Goal: Book appointment/travel/reservation

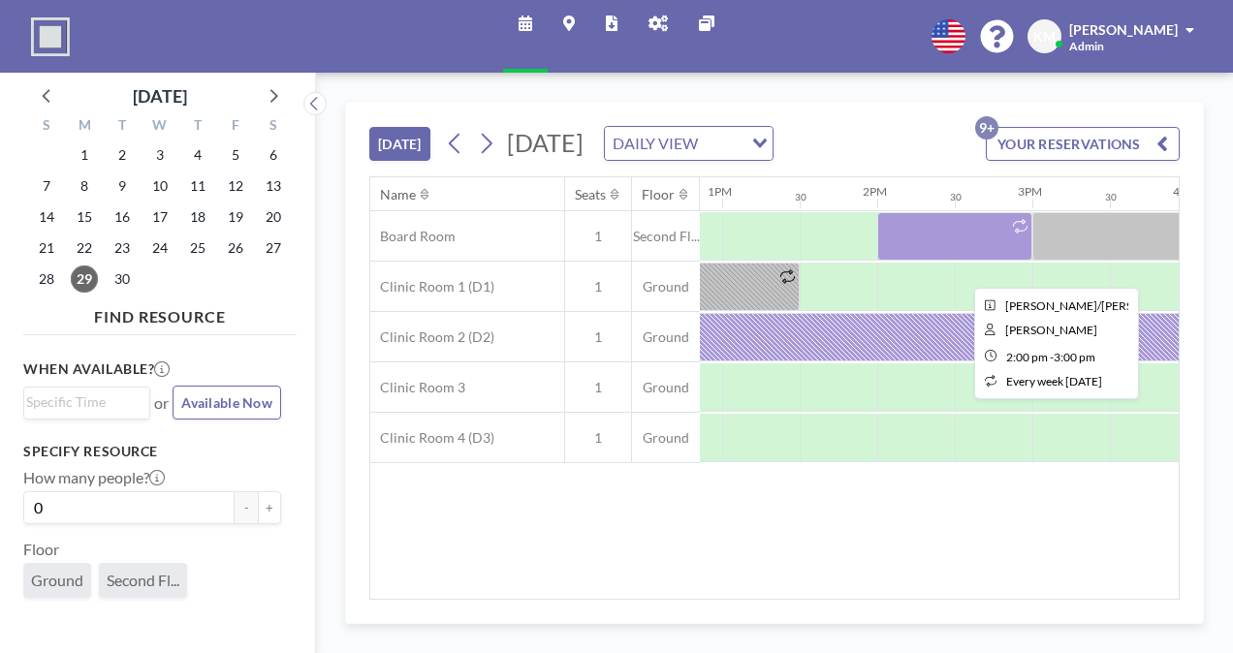
scroll to position [0, 1997]
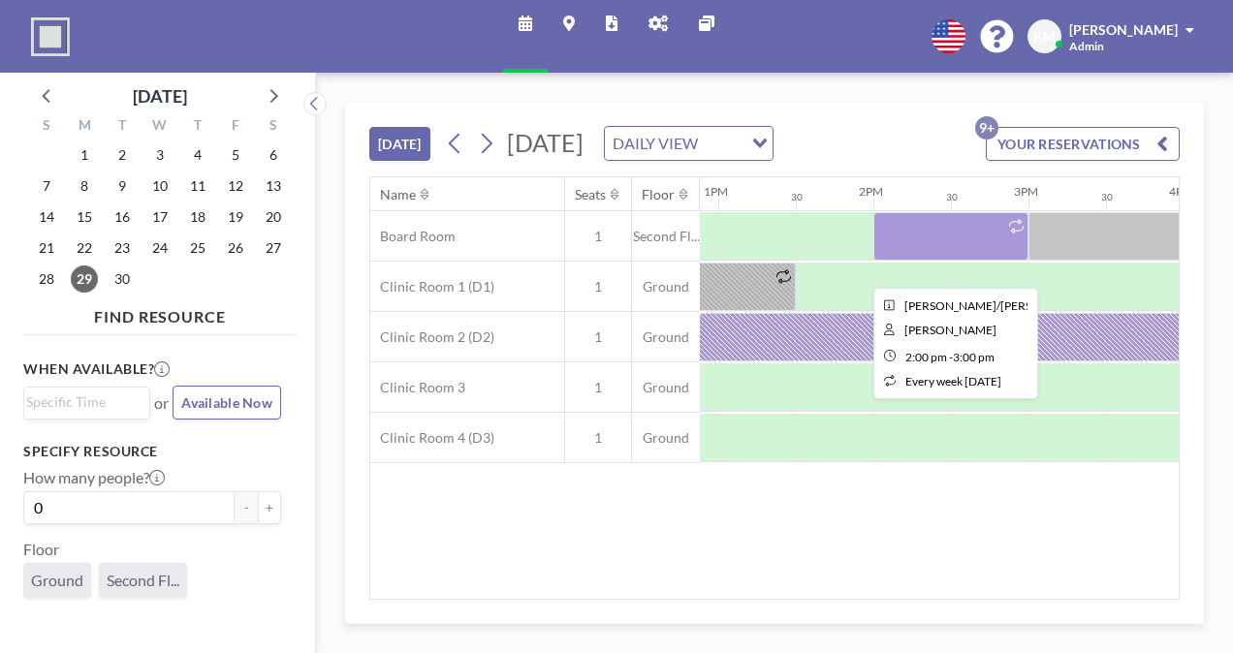
click at [999, 261] on div at bounding box center [950, 236] width 155 height 48
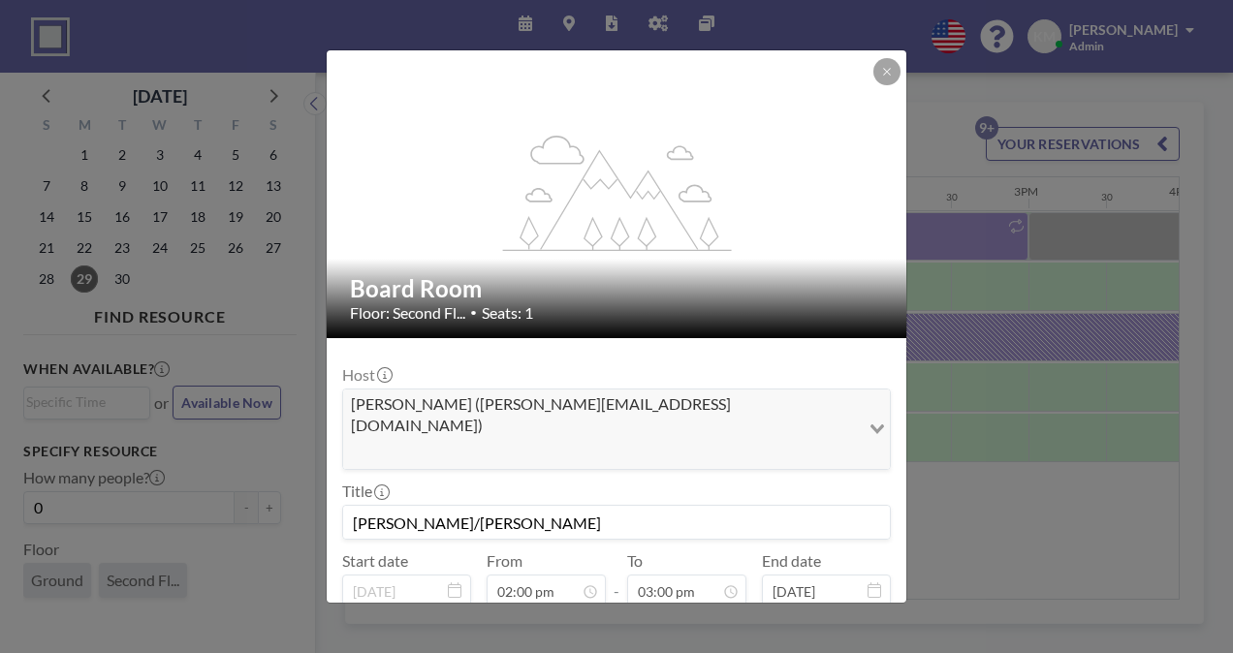
click at [798, 551] on label "End date" at bounding box center [791, 560] width 59 height 19
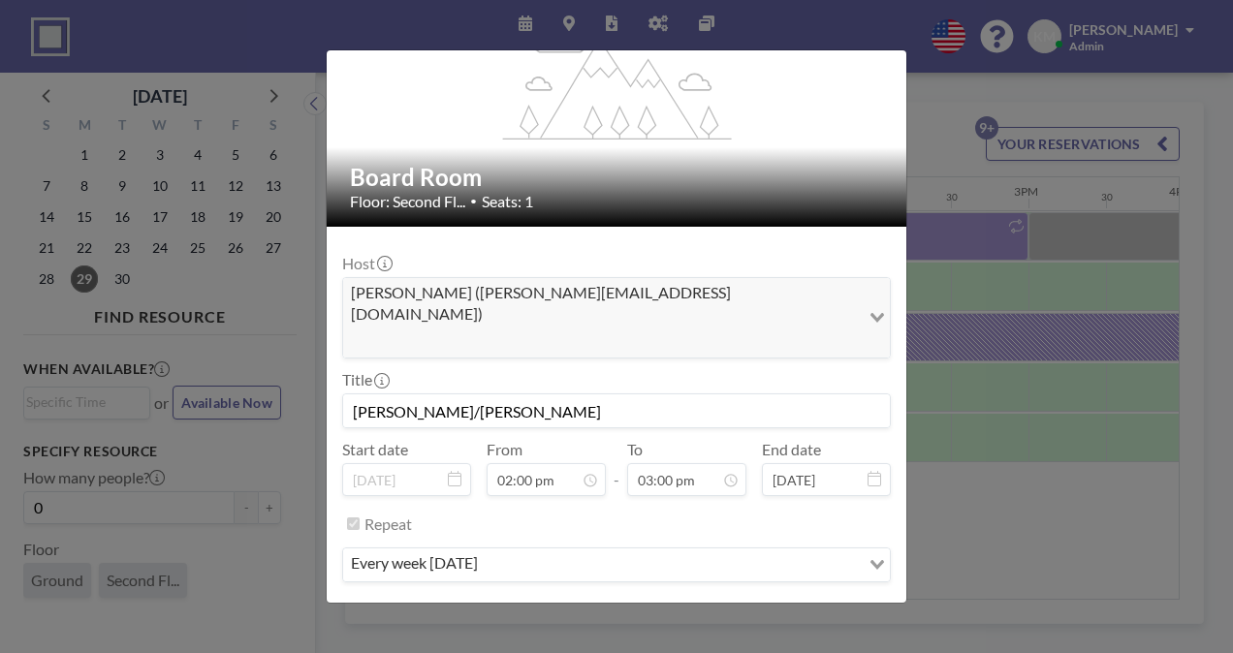
click at [705, 606] on button "REMOVE" at bounding box center [722, 623] width 77 height 34
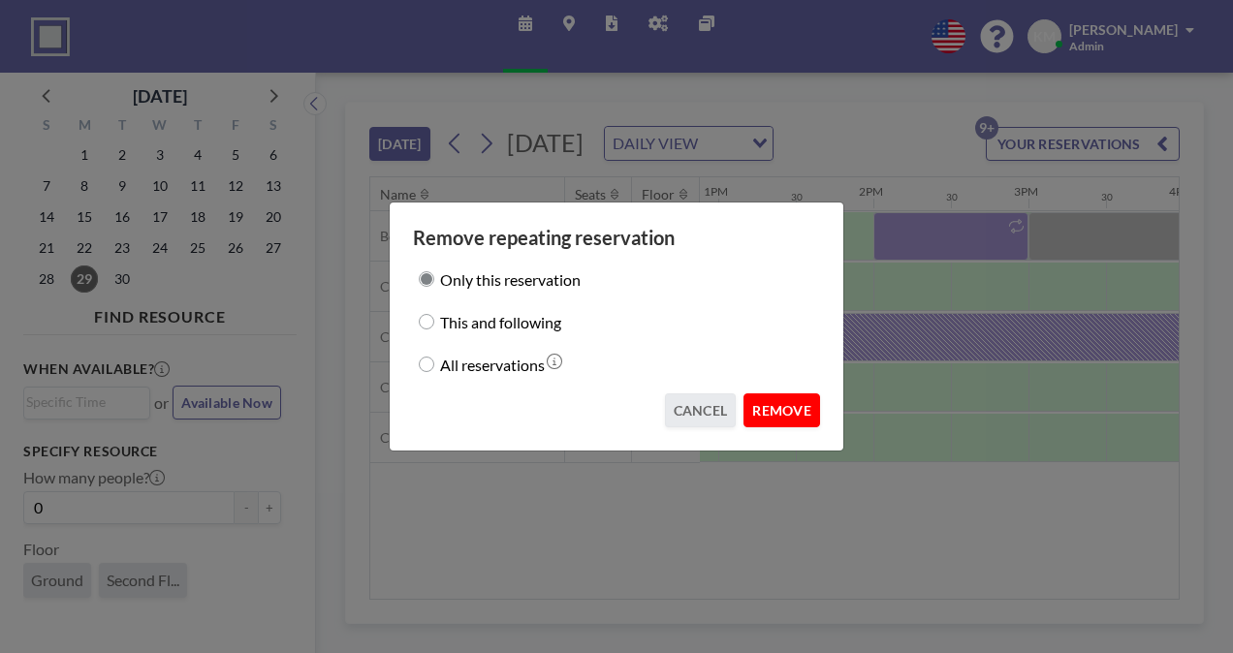
click at [804, 412] on button "REMOVE" at bounding box center [781, 410] width 77 height 34
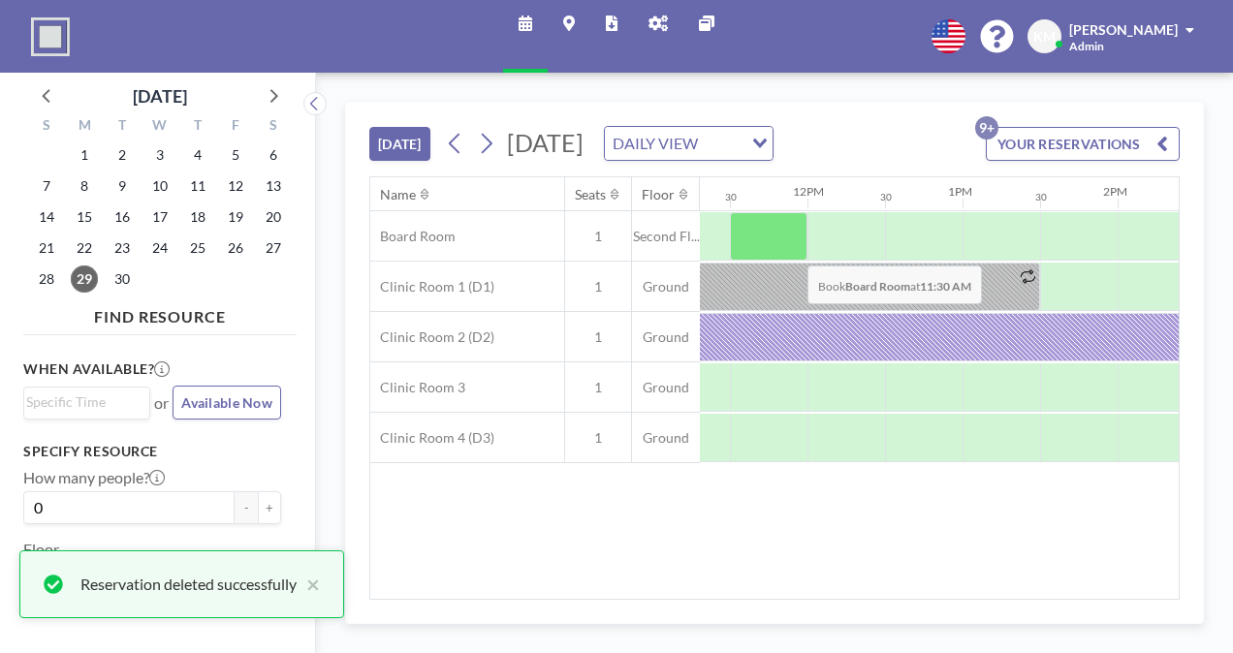
scroll to position [0, 1735]
click at [792, 261] on div at bounding box center [786, 236] width 78 height 48
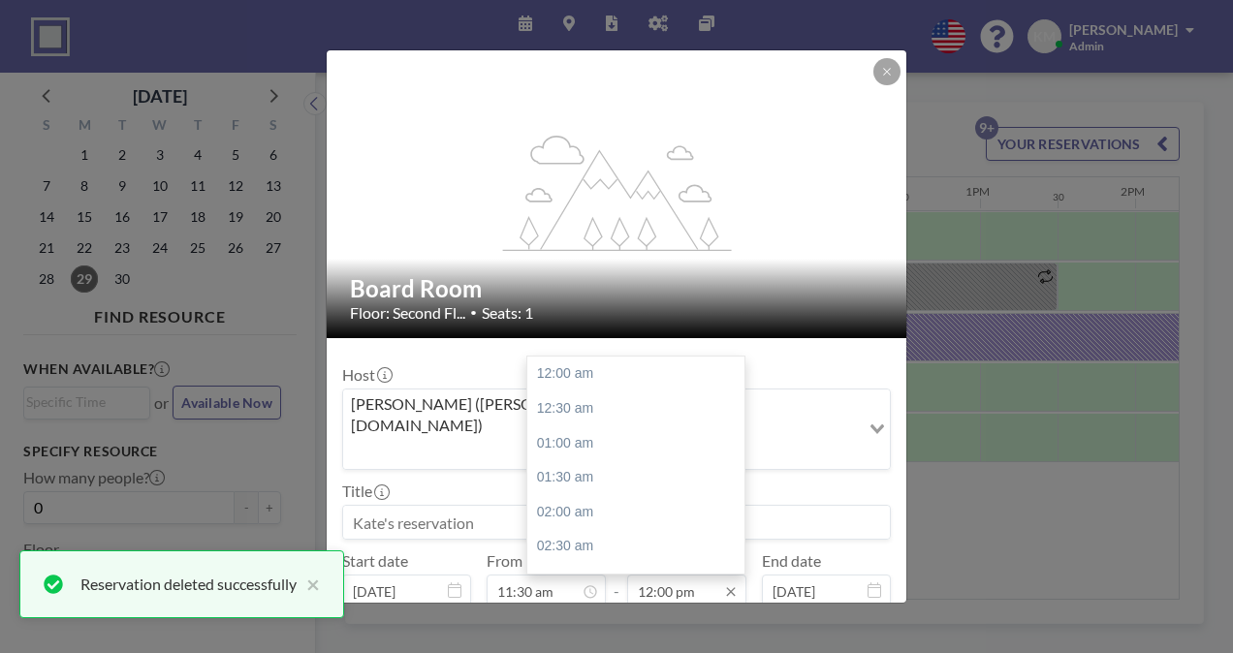
scroll to position [828, 0]
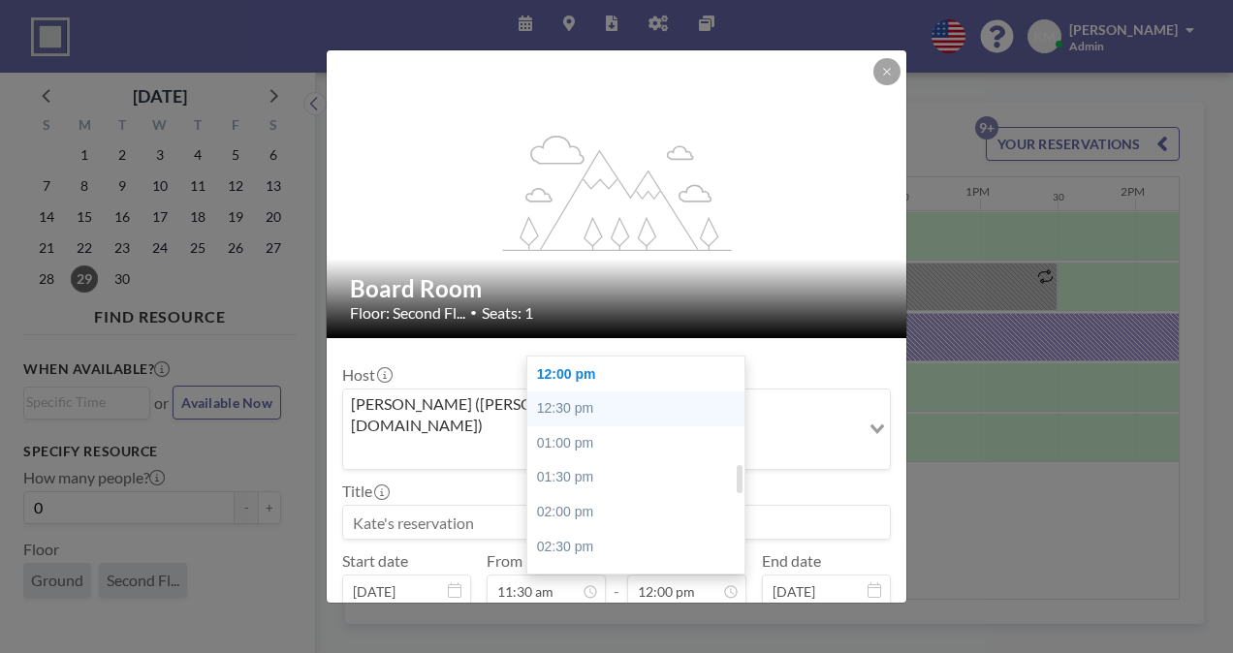
click at [621, 391] on div "12:30 pm" at bounding box center [640, 408] width 227 height 35
type input "12:30 pm"
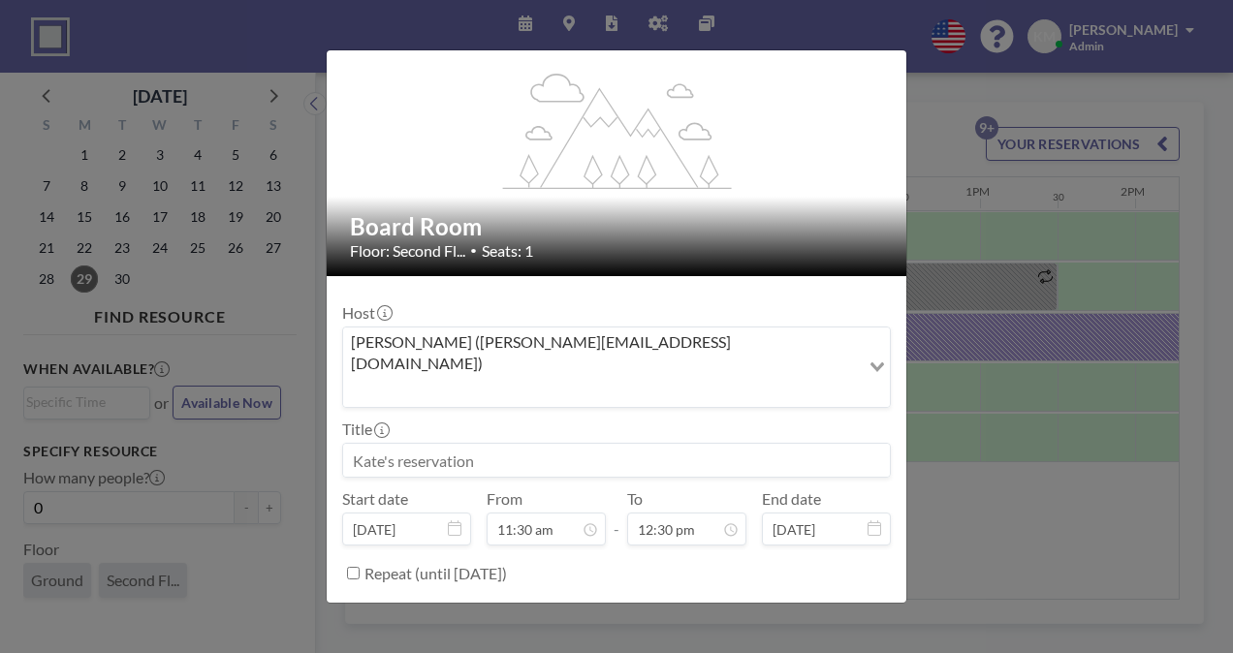
scroll to position [862, 0]
click at [643, 444] on input at bounding box center [616, 460] width 547 height 33
type input "[PERSON_NAME]/SF"
click at [876, 605] on button "BOOK NOW" at bounding box center [842, 622] width 98 height 34
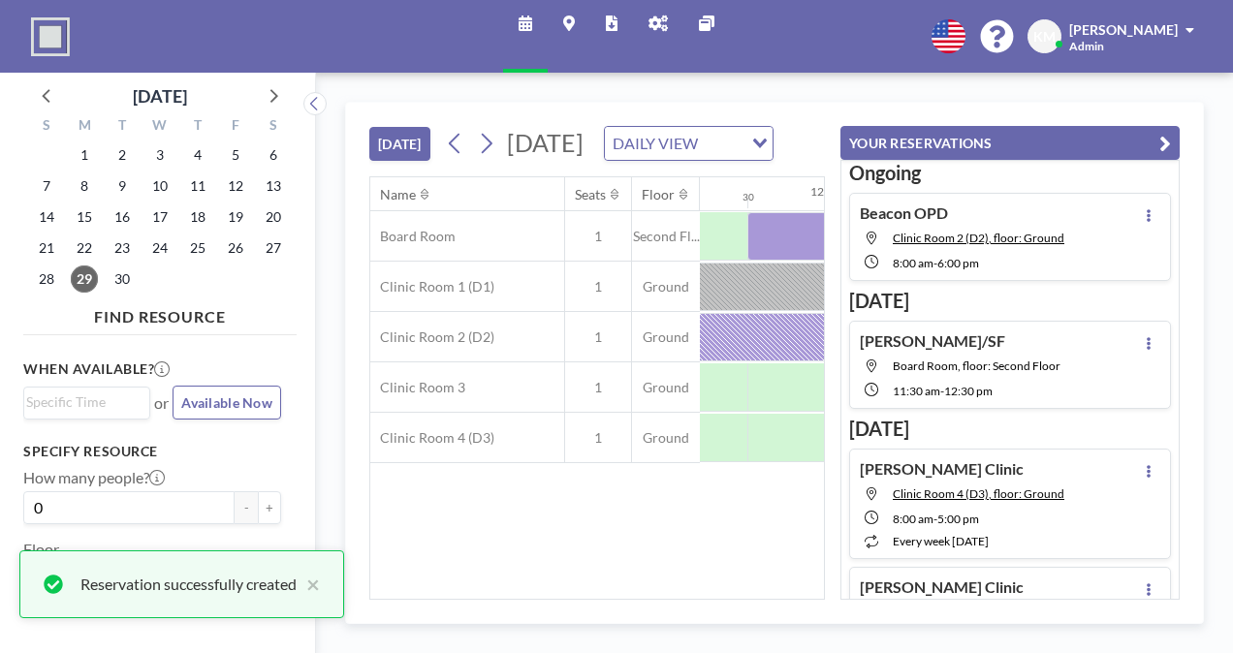
click at [1160, 139] on icon "button" at bounding box center [1165, 143] width 12 height 23
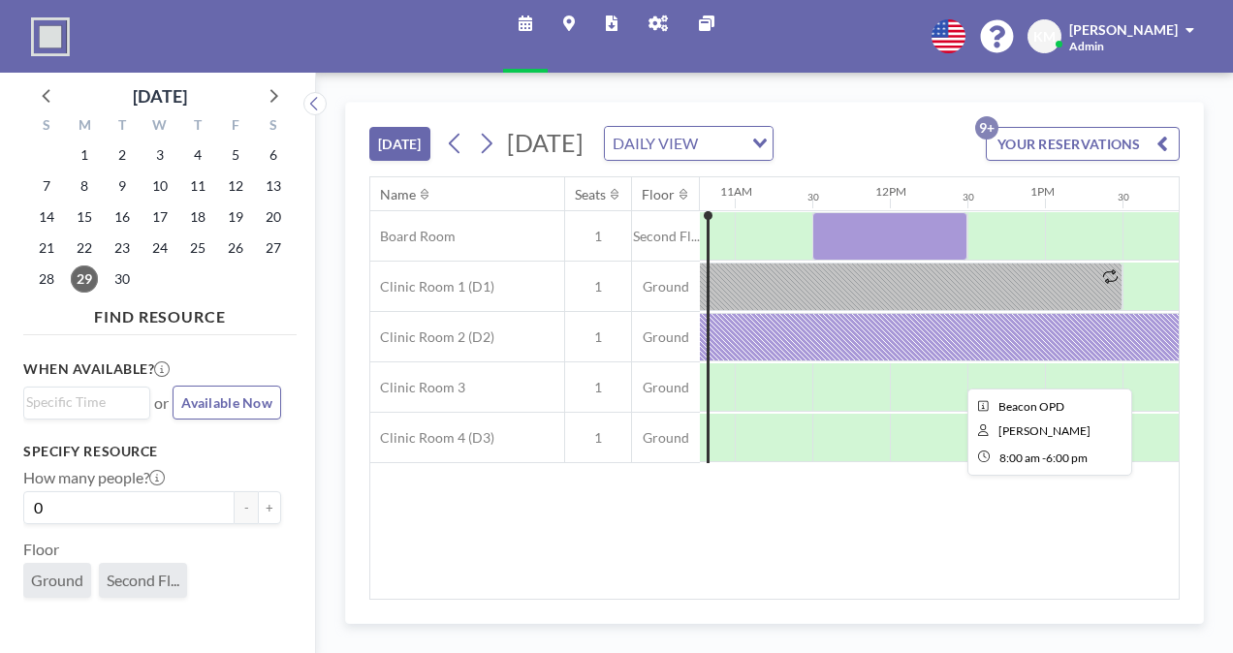
scroll to position [0, 1576]
